Goal: Task Accomplishment & Management: Complete application form

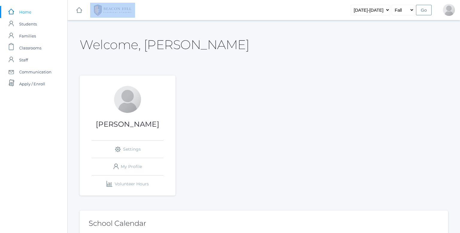
drag, startPoint x: 144, startPoint y: 9, endPoint x: 276, endPoint y: 12, distance: 132.2
click at [276, 12] on div "icons/ui/navigation/hamburger Created with Sketch. icons/ui/navigation/home Cre…" at bounding box center [264, 10] width 393 height 20
click at [35, 45] on span "Classrooms" at bounding box center [30, 48] width 22 height 12
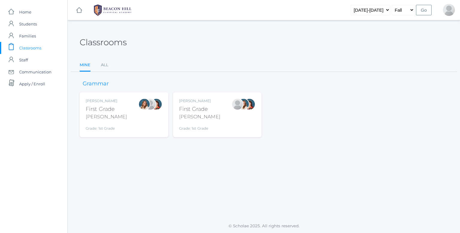
click at [195, 119] on div "Watson" at bounding box center [199, 116] width 41 height 7
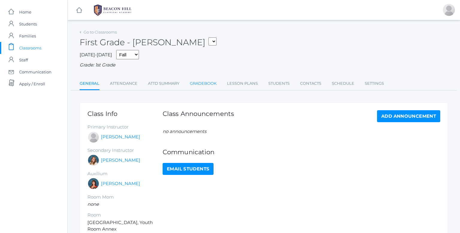
click at [207, 80] on link "Gradebook" at bounding box center [203, 84] width 27 height 12
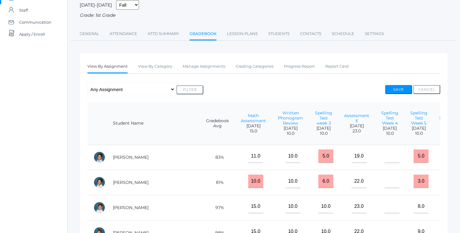
scroll to position [51, 0]
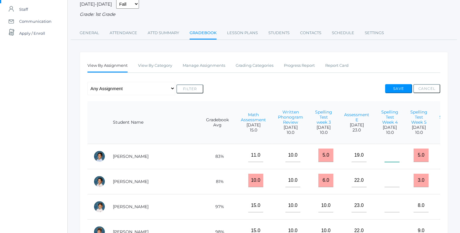
click at [385, 156] on input"] "text" at bounding box center [392, 155] width 15 height 13
type input"] "1"
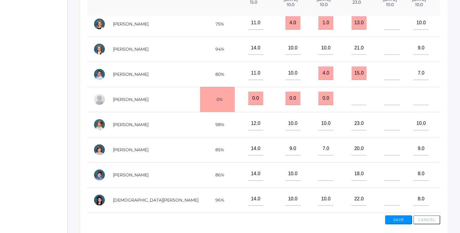
scroll to position [179, 0]
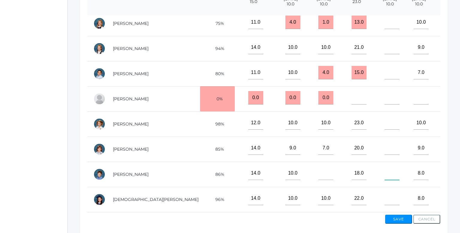
click at [385, 173] on input"] "text" at bounding box center [392, 173] width 15 height 13
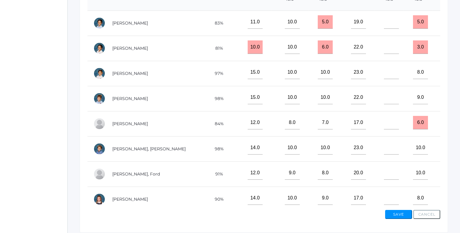
scroll to position [185, 0]
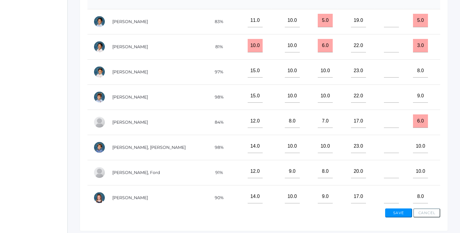
type input"] "10"
click at [384, 98] on input"] "text" at bounding box center [391, 95] width 15 height 13
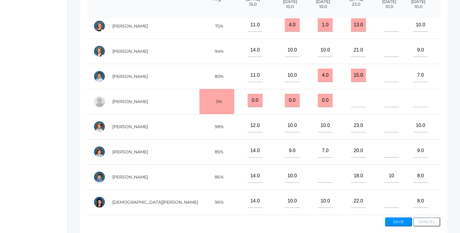
scroll to position [236, 1]
type input"] "9"
click at [318, 175] on input"] "text" at bounding box center [325, 175] width 15 height 13
type input"] "10"
click at [384, 173] on input"] "10" at bounding box center [391, 175] width 15 height 13
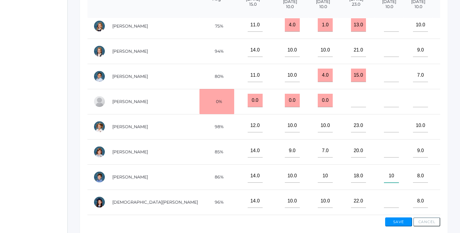
type input"] "1"
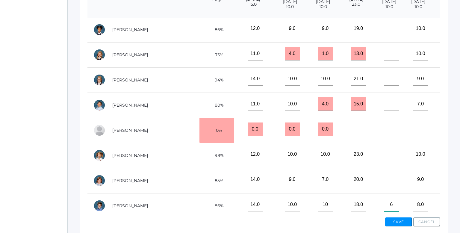
scroll to position [202, 1]
type input"] "6"
click at [384, 110] on input"] "text" at bounding box center [391, 104] width 15 height 13
type input"] "7"
click at [384, 57] on input"] "text" at bounding box center [391, 54] width 15 height 13
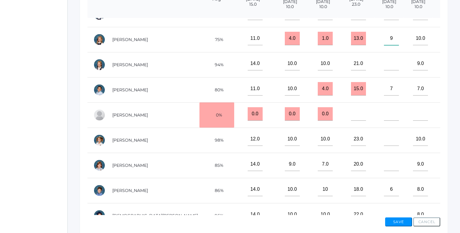
scroll to position [219, 1]
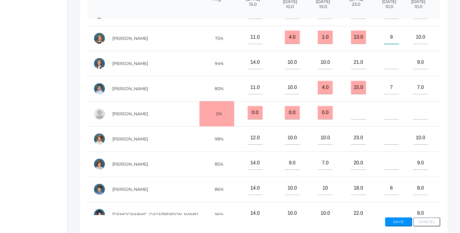
type input"] "9"
click at [384, 64] on input"] "text" at bounding box center [391, 62] width 15 height 13
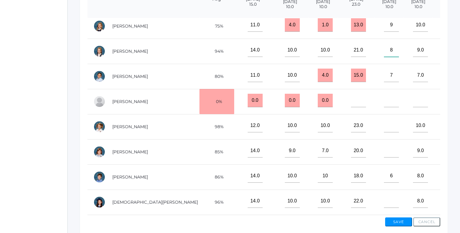
scroll to position [236, 1]
type input"] "8"
click at [384, 202] on input"] "text" at bounding box center [391, 200] width 15 height 13
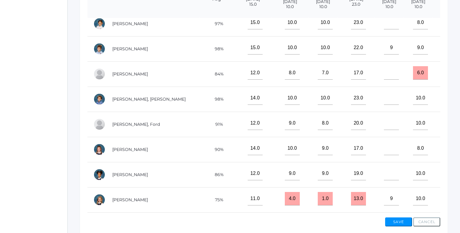
scroll to position [55, 1]
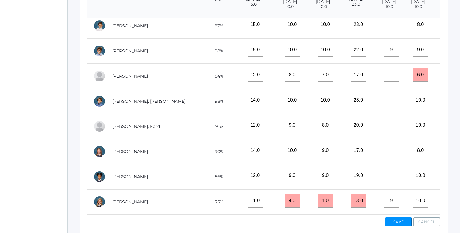
type input"] "8"
click at [384, 103] on input"] "text" at bounding box center [391, 99] width 15 height 13
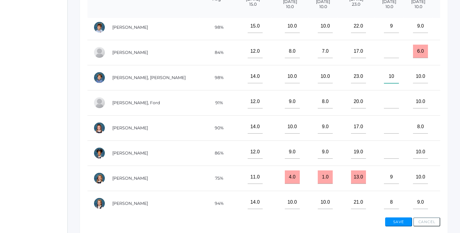
scroll to position [78, 0]
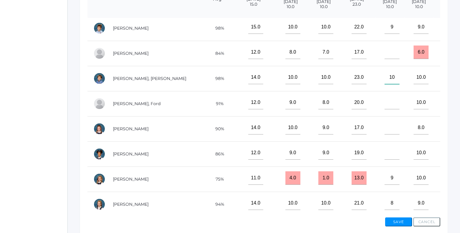
type input"] "10"
click at [385, 55] on input"] "text" at bounding box center [392, 52] width 15 height 13
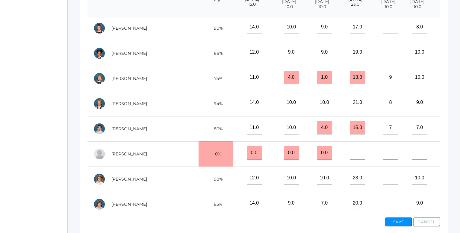
scroll to position [179, 1]
type input"] "6"
click at [384, 180] on input"] "text" at bounding box center [391, 177] width 15 height 13
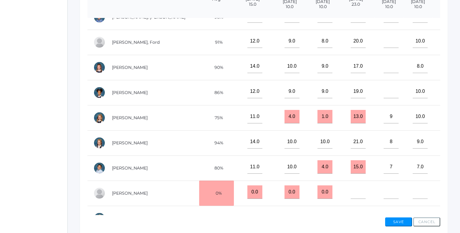
scroll to position [138, 1]
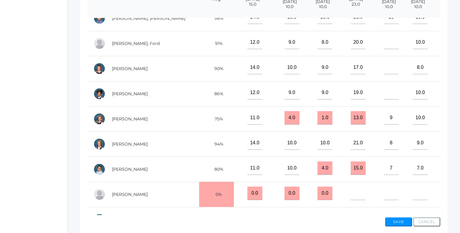
type input"] "10"
click at [384, 68] on input"] "text" at bounding box center [391, 67] width 15 height 13
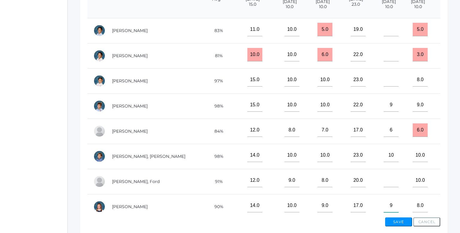
scroll to position [0, 1]
type input"] "9"
click at [384, 59] on input"] "text" at bounding box center [391, 54] width 15 height 13
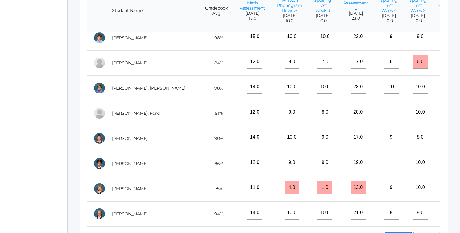
scroll to position [84, 1]
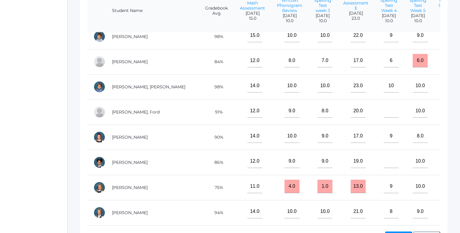
type input"] "8"
click at [384, 165] on input"] "text" at bounding box center [391, 161] width 15 height 13
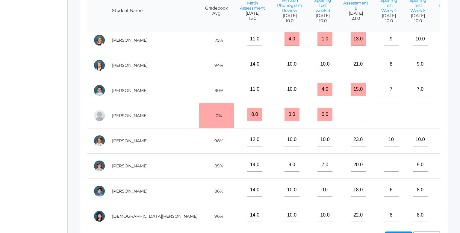
scroll to position [236, 1]
type input"] "7"
click at [384, 160] on input"] "text" at bounding box center [391, 164] width 15 height 13
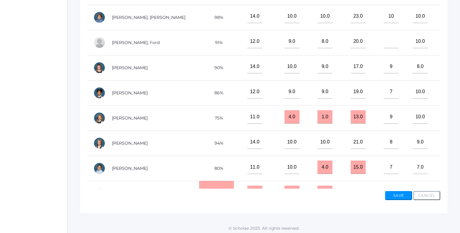
scroll to position [110, 1]
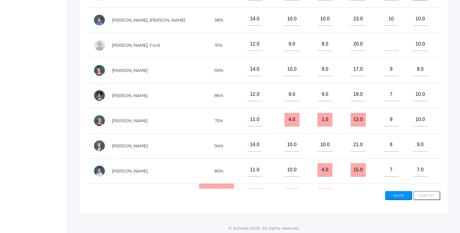
type input"] "9"
click at [384, 43] on input"] "text" at bounding box center [391, 43] width 15 height 13
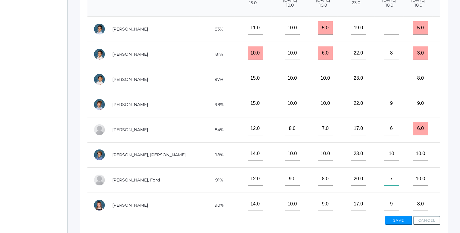
scroll to position [175, 0]
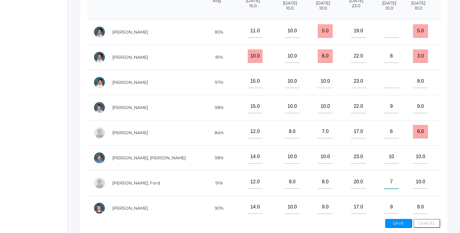
type input"] "7"
click at [384, 34] on input"] "text" at bounding box center [391, 30] width 15 height 13
type input"] "7"
click at [384, 87] on input"] "text" at bounding box center [391, 81] width 15 height 13
type input"] "9"
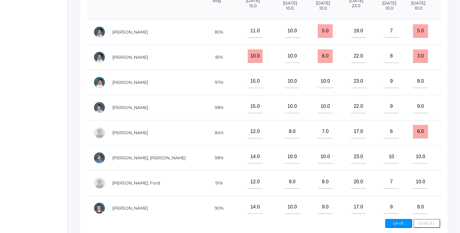
click at [395, 221] on button "Save" at bounding box center [398, 223] width 27 height 9
